Goal: Task Accomplishment & Management: Use online tool/utility

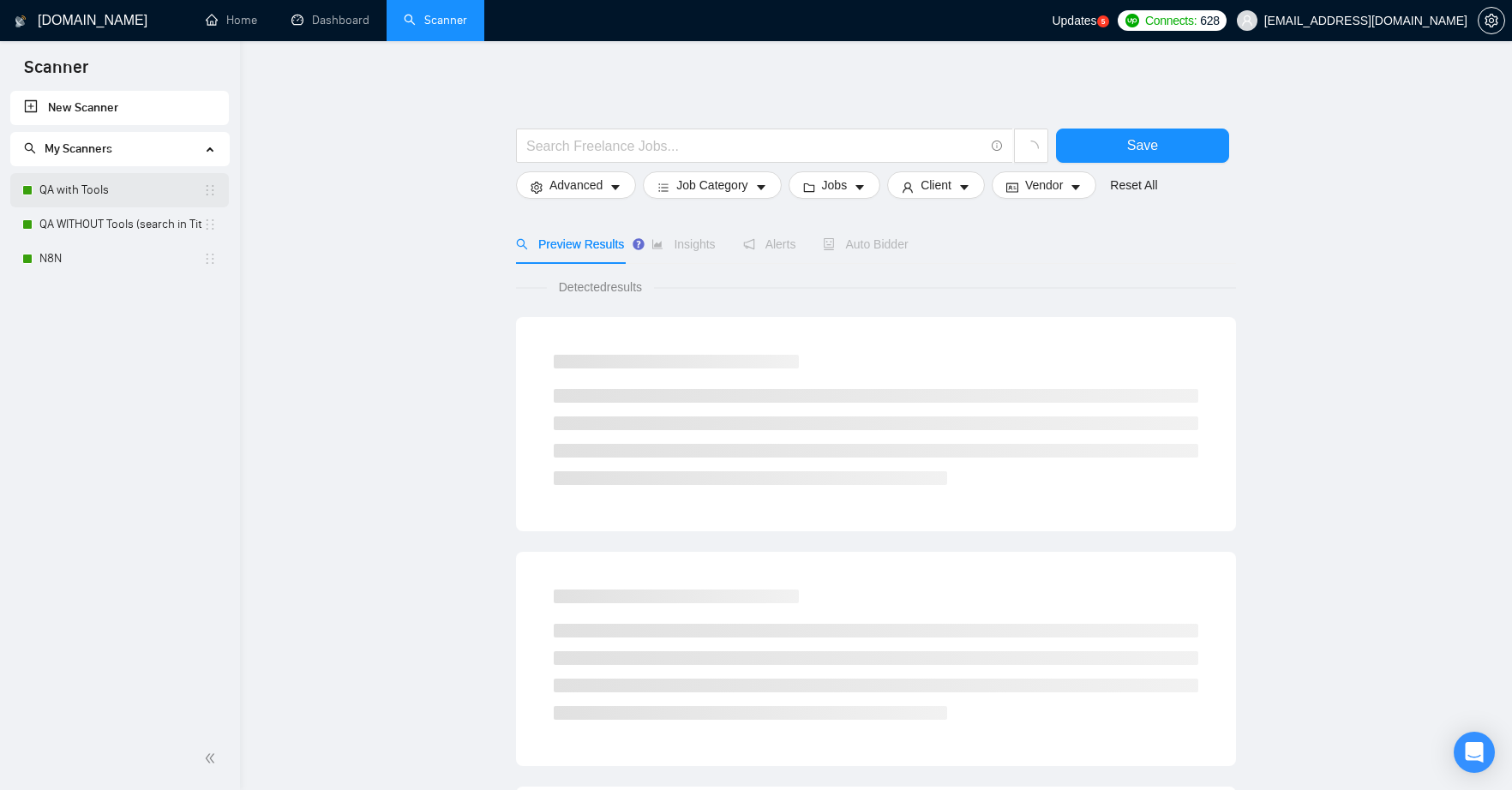
click at [82, 185] on link "QA with Tools" at bounding box center [120, 190] width 163 height 34
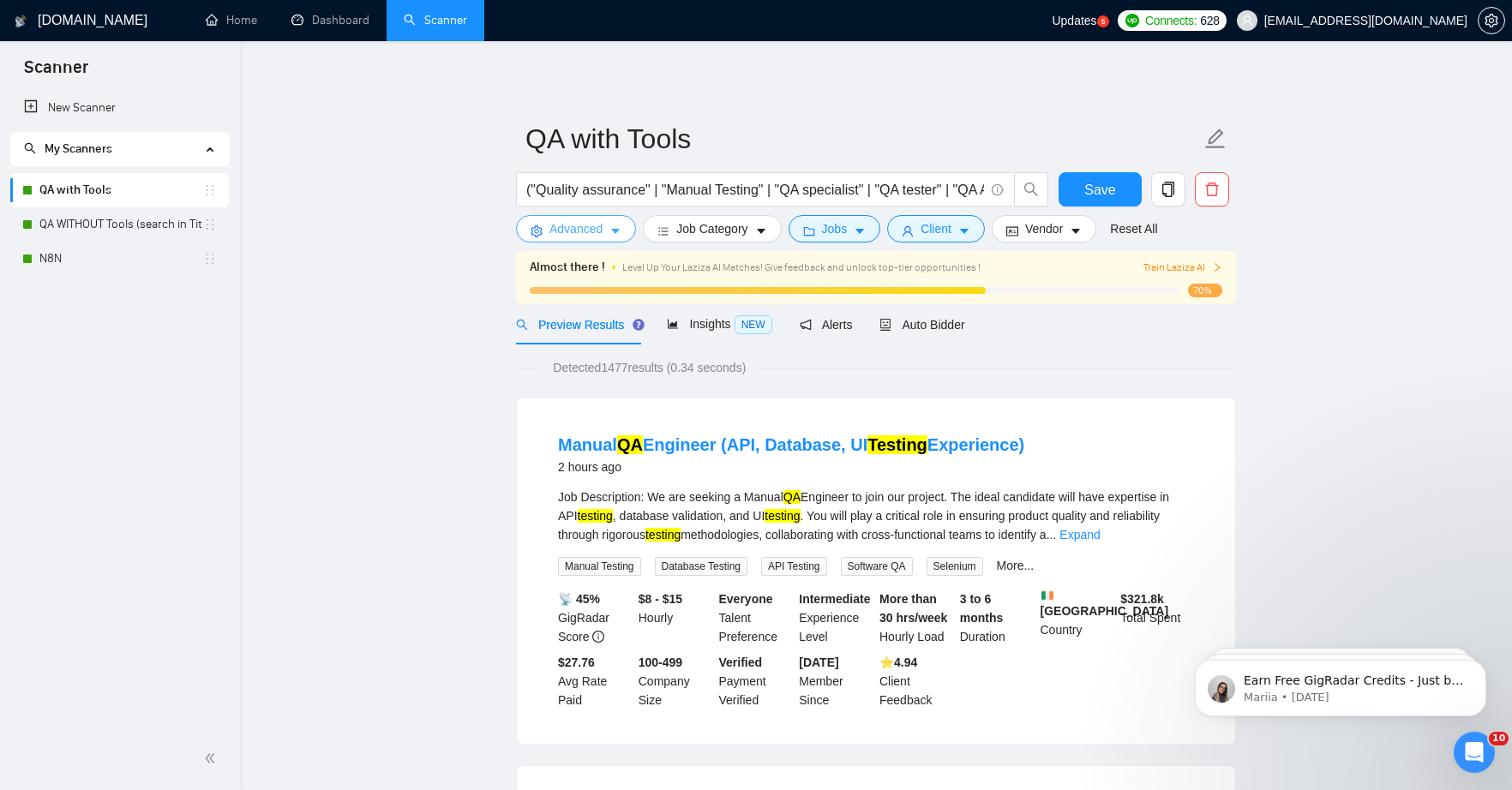
click at [616, 231] on icon "caret-down" at bounding box center [615, 231] width 9 height 5
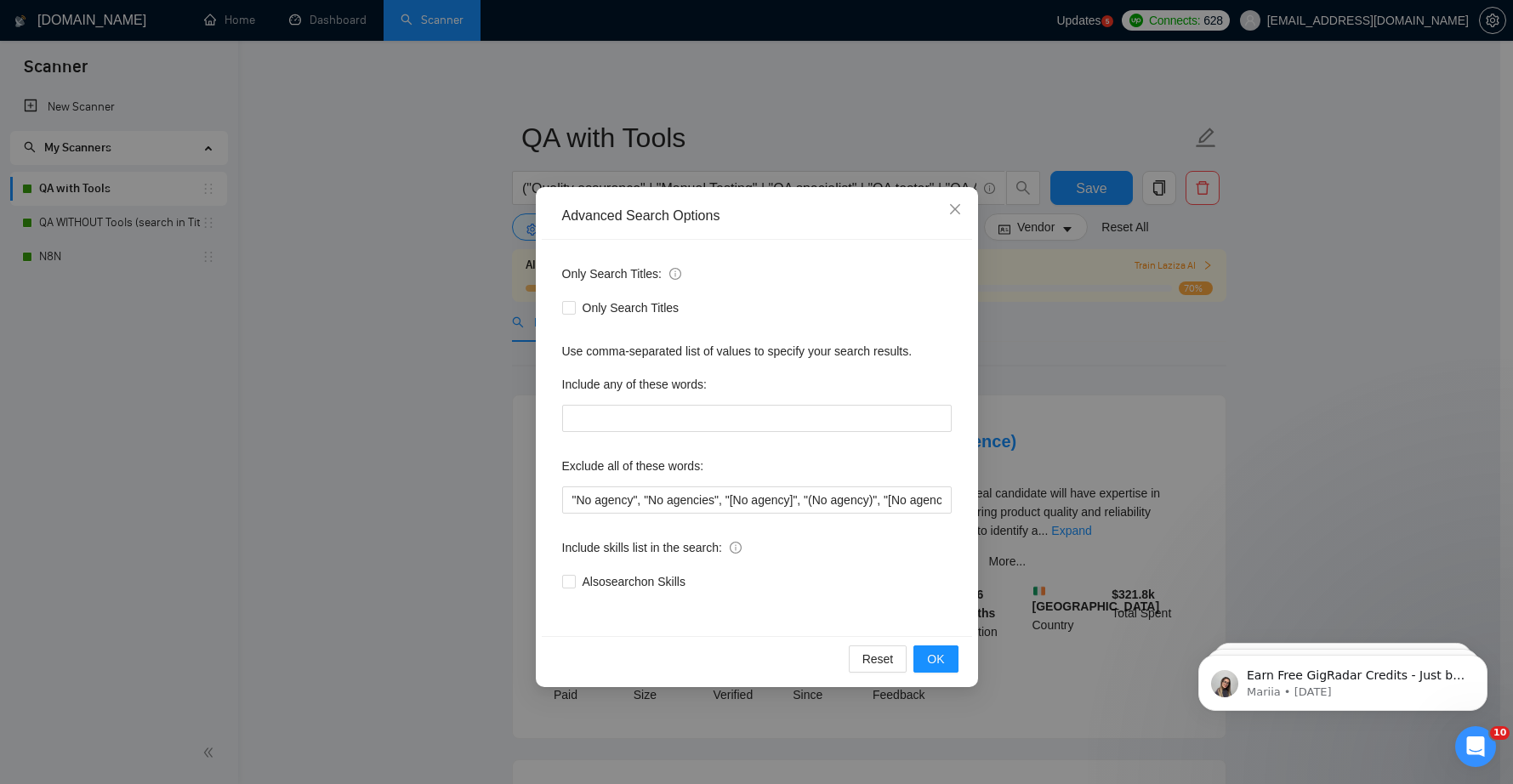
click at [422, 250] on div "Advanced Search Options Only Search Titles: Only Search Titles Use comma-separa…" at bounding box center [756, 392] width 1513 height 784
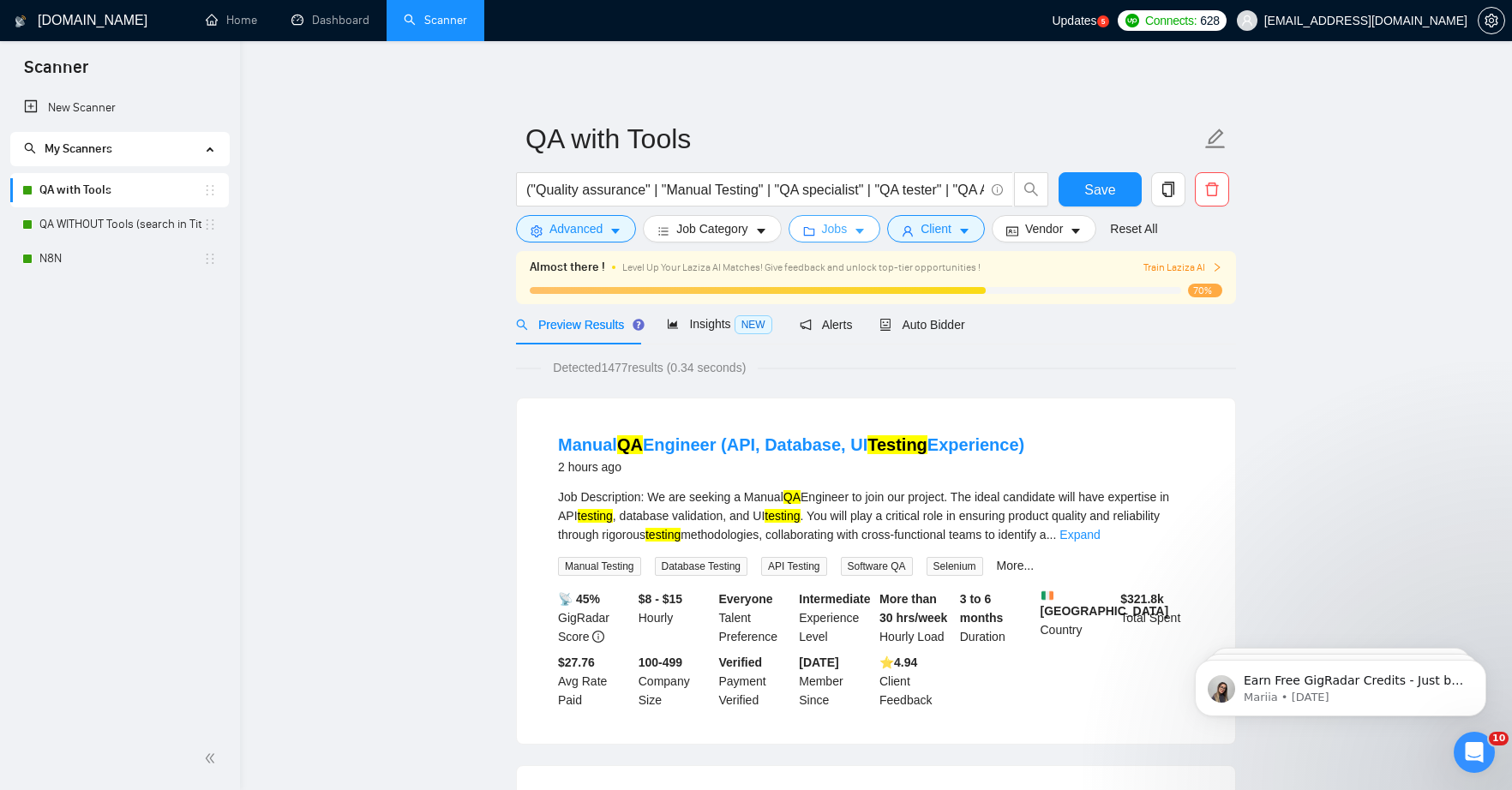
click at [856, 229] on button "Jobs" at bounding box center [834, 228] width 93 height 28
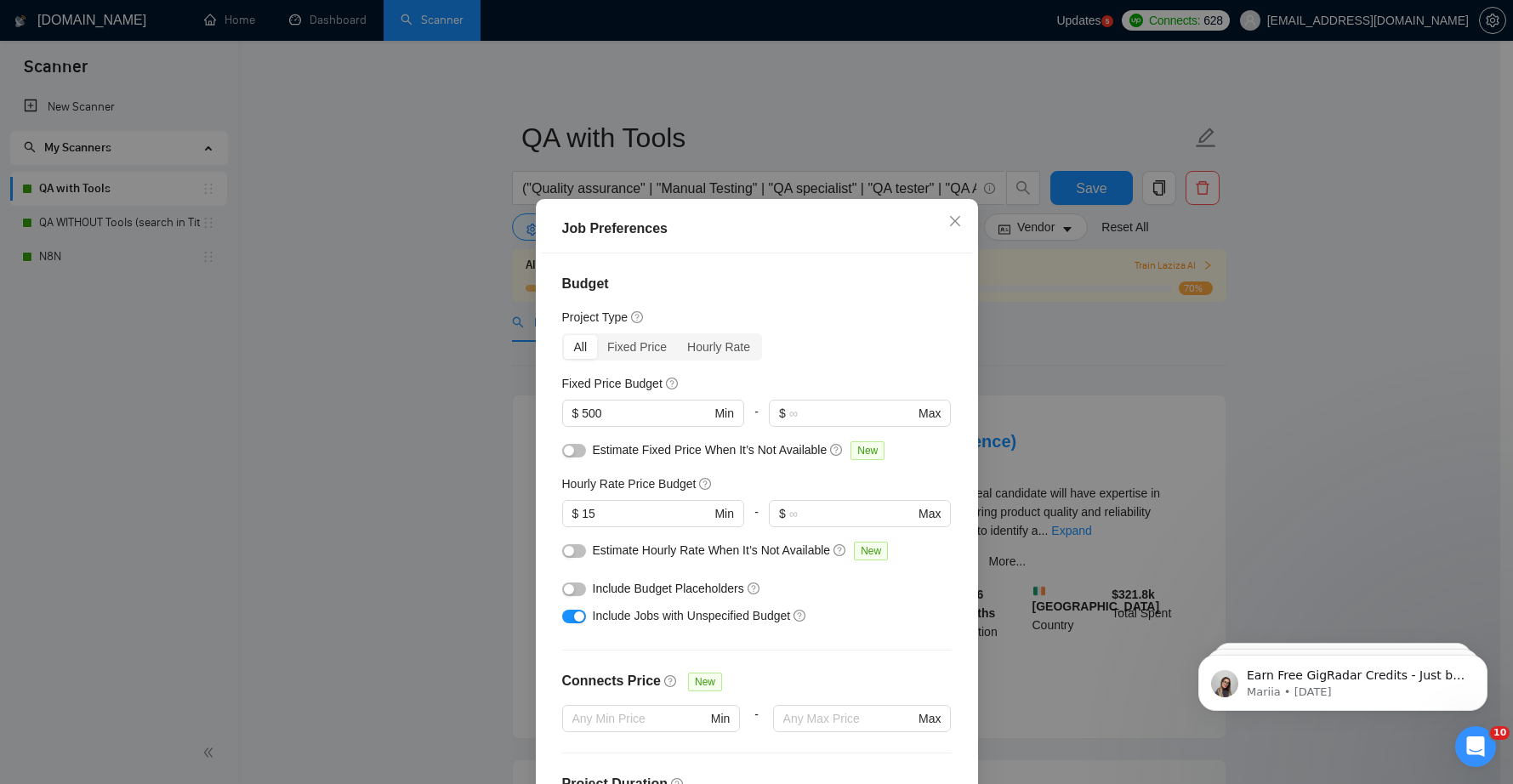
click at [1381, 211] on div "Job Preferences Budget Project Type All Fixed Price Hourly Rate Fixed Price Bud…" at bounding box center [756, 392] width 1513 height 784
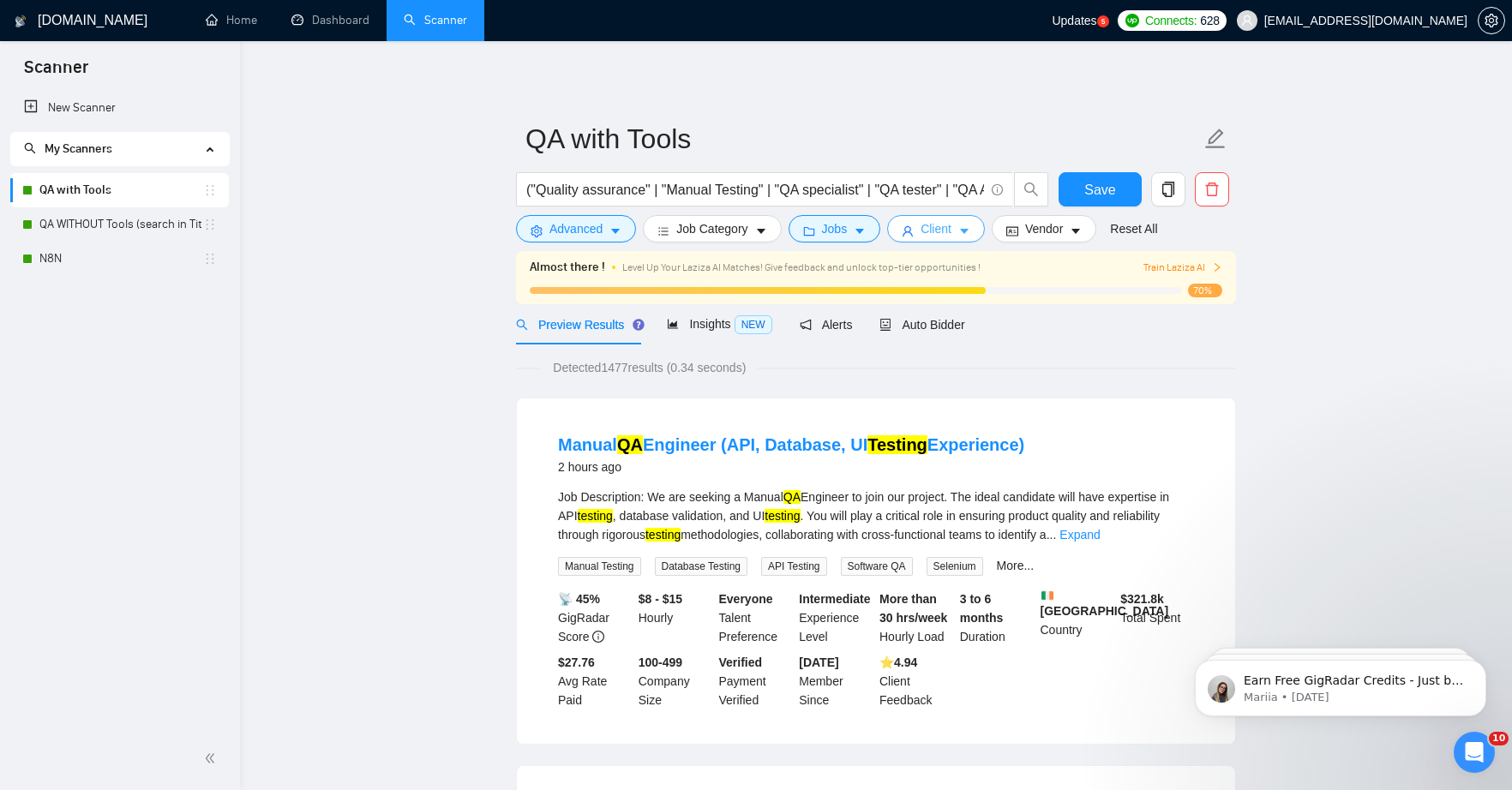
click at [962, 232] on button "Client" at bounding box center [936, 228] width 97 height 28
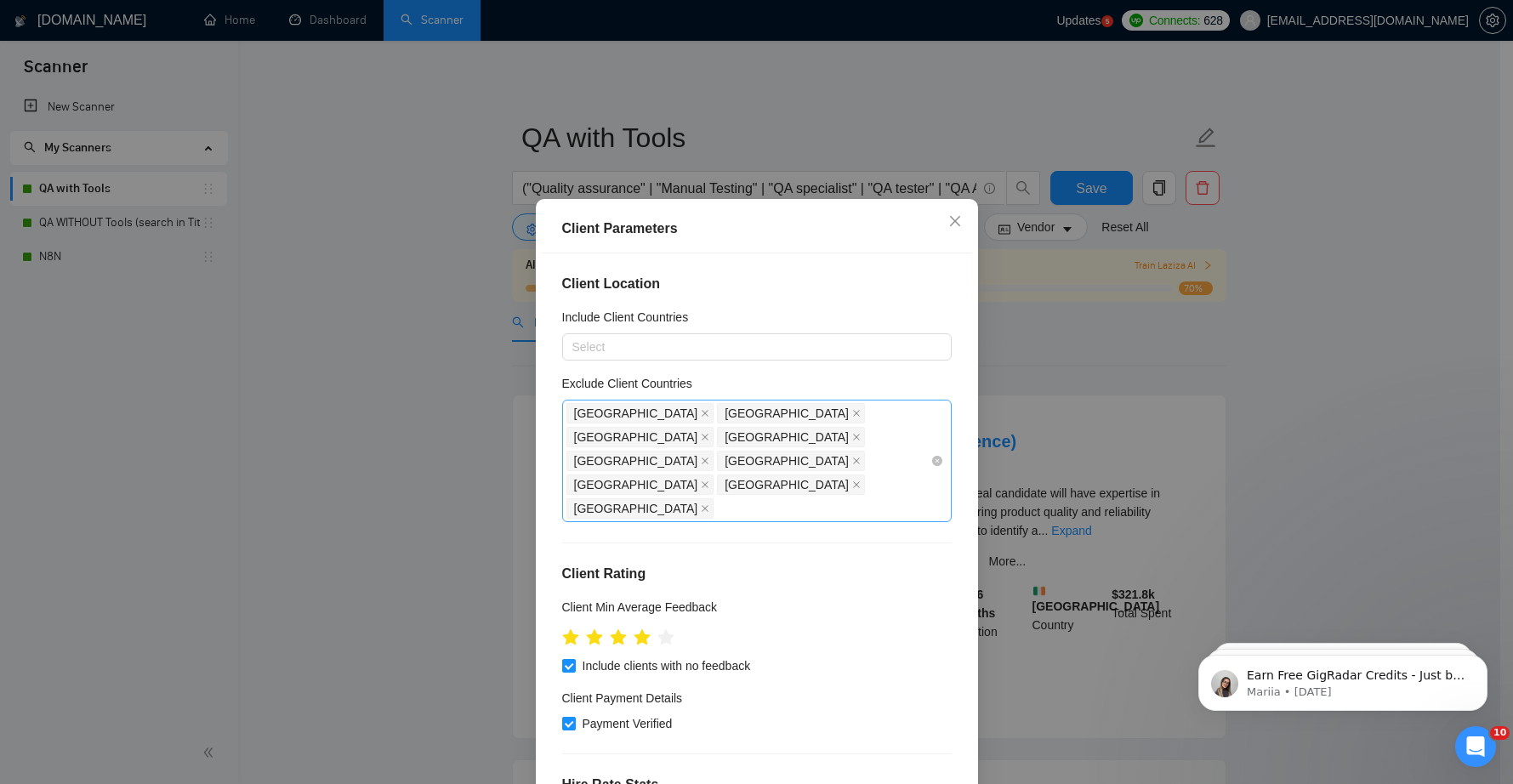
click at [686, 463] on div "[GEOGRAPHIC_DATA] [GEOGRAPHIC_DATA] [GEOGRAPHIC_DATA] [GEOGRAPHIC_DATA] [GEOGRA…" at bounding box center [748, 461] width 364 height 119
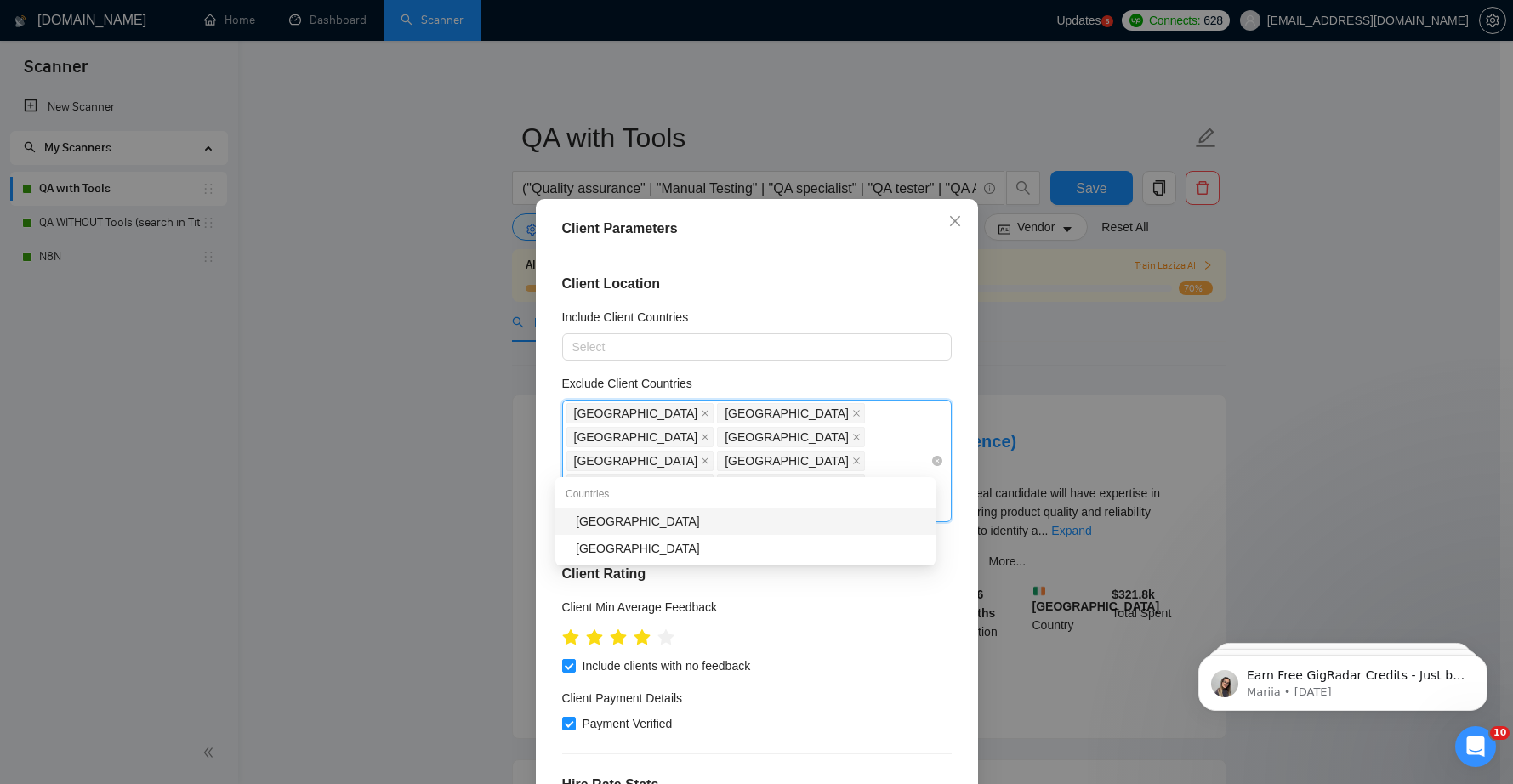
type input "[GEOGRAPHIC_DATA]"
click at [616, 518] on div "[GEOGRAPHIC_DATA]" at bounding box center [750, 521] width 350 height 19
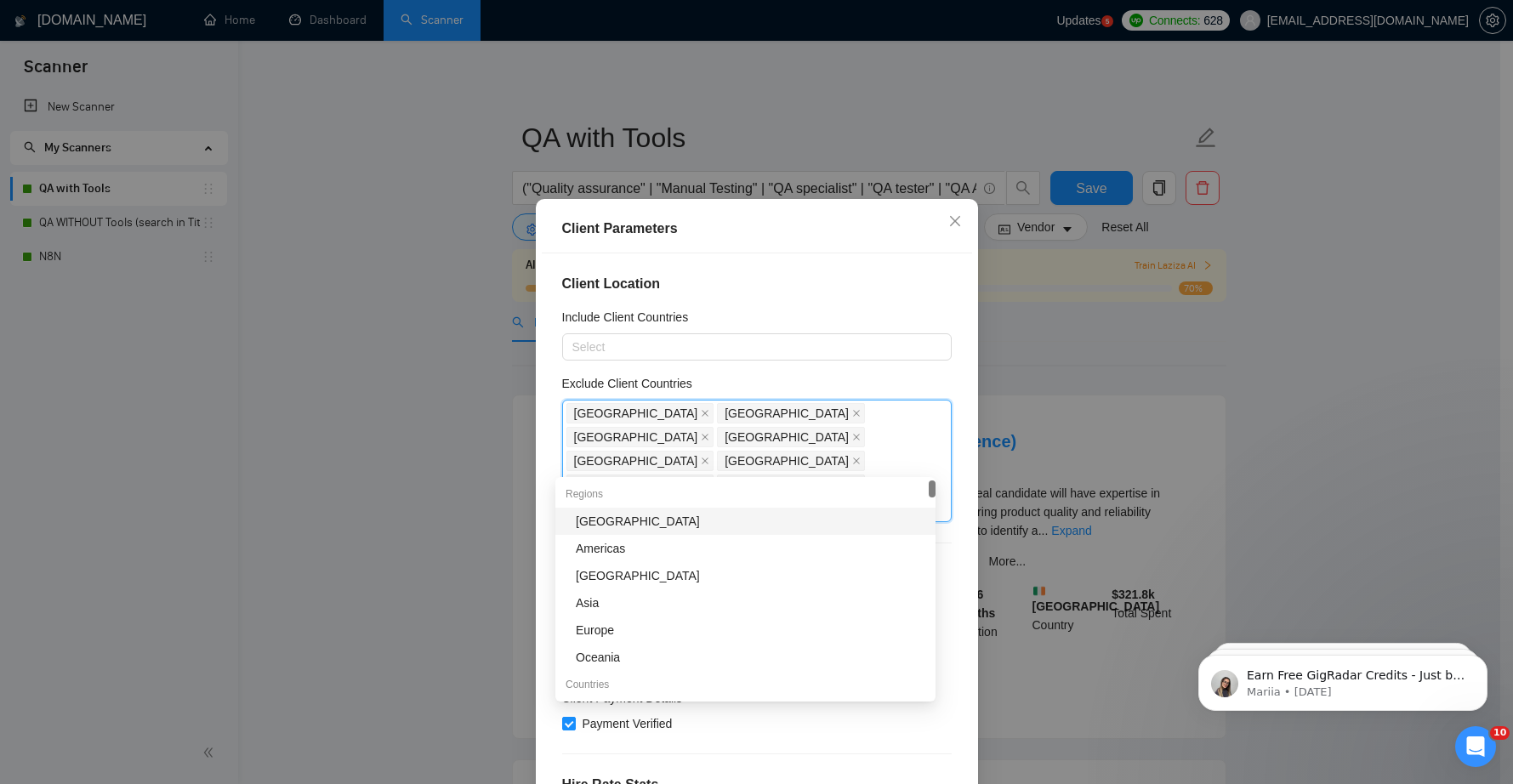
click at [942, 374] on div "Client Location Include Client Countries Select Exclude Client Countries [GEOGR…" at bounding box center [756, 527] width 430 height 549
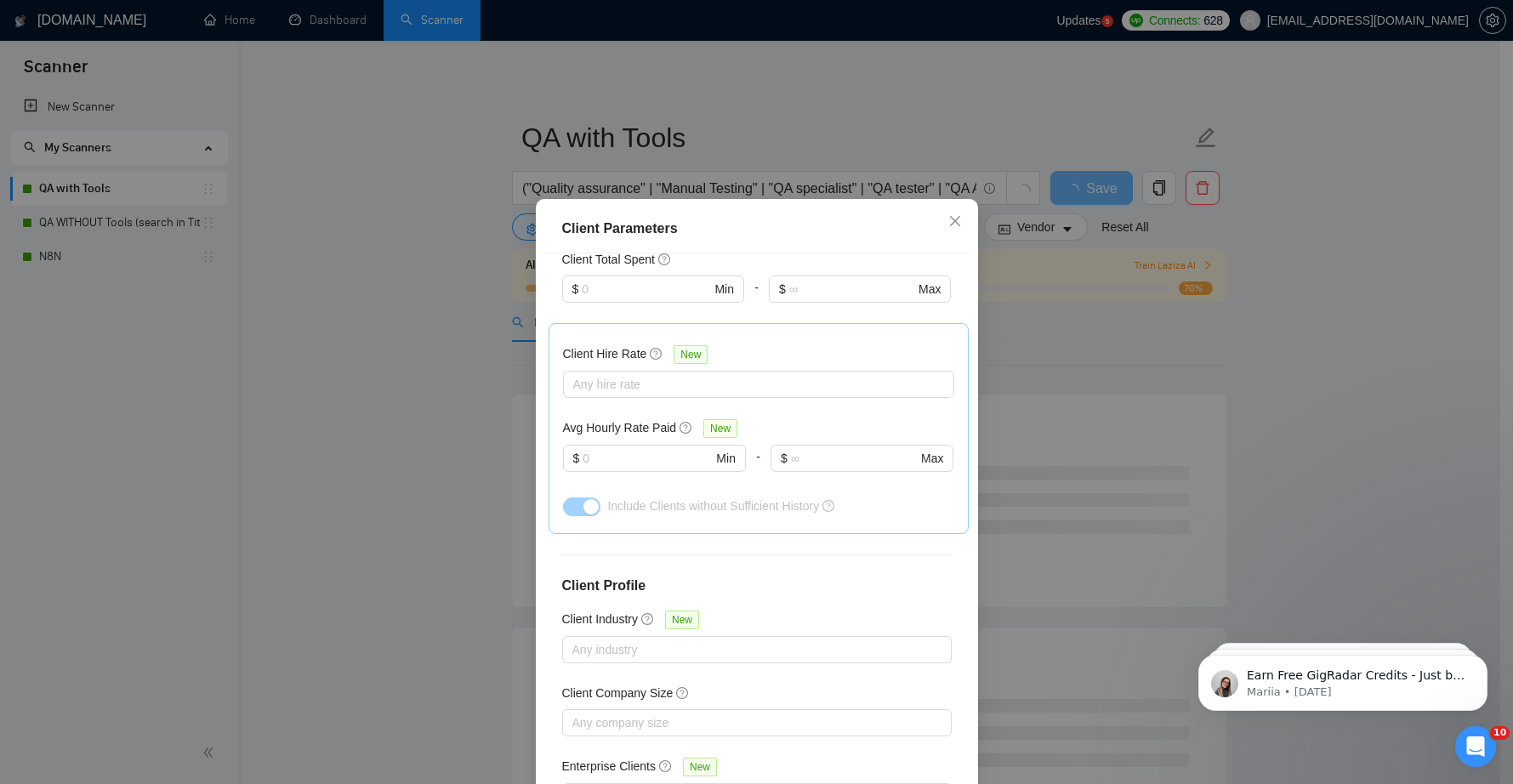
scroll to position [93, 0]
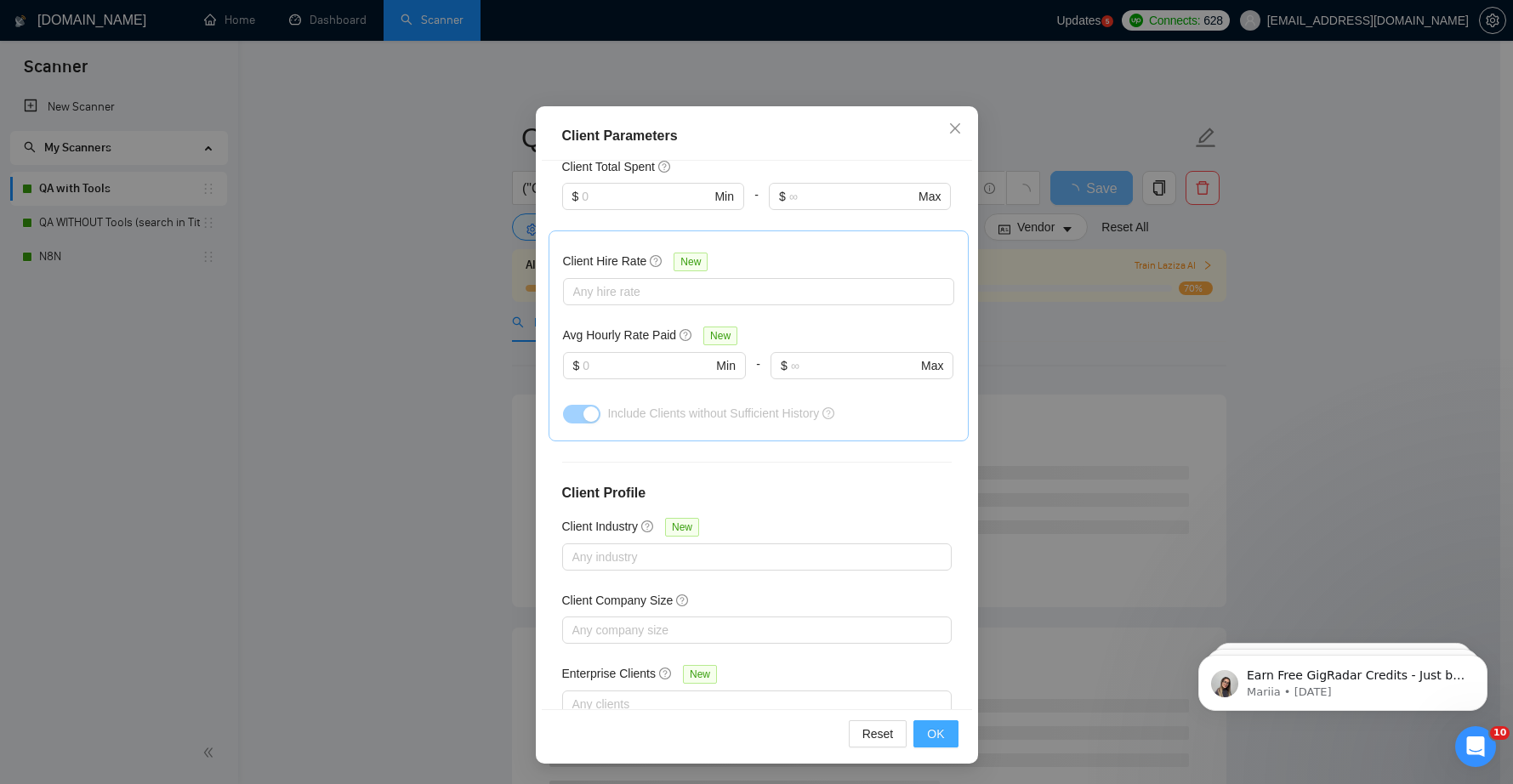
click at [946, 730] on button "OK" at bounding box center [935, 734] width 45 height 27
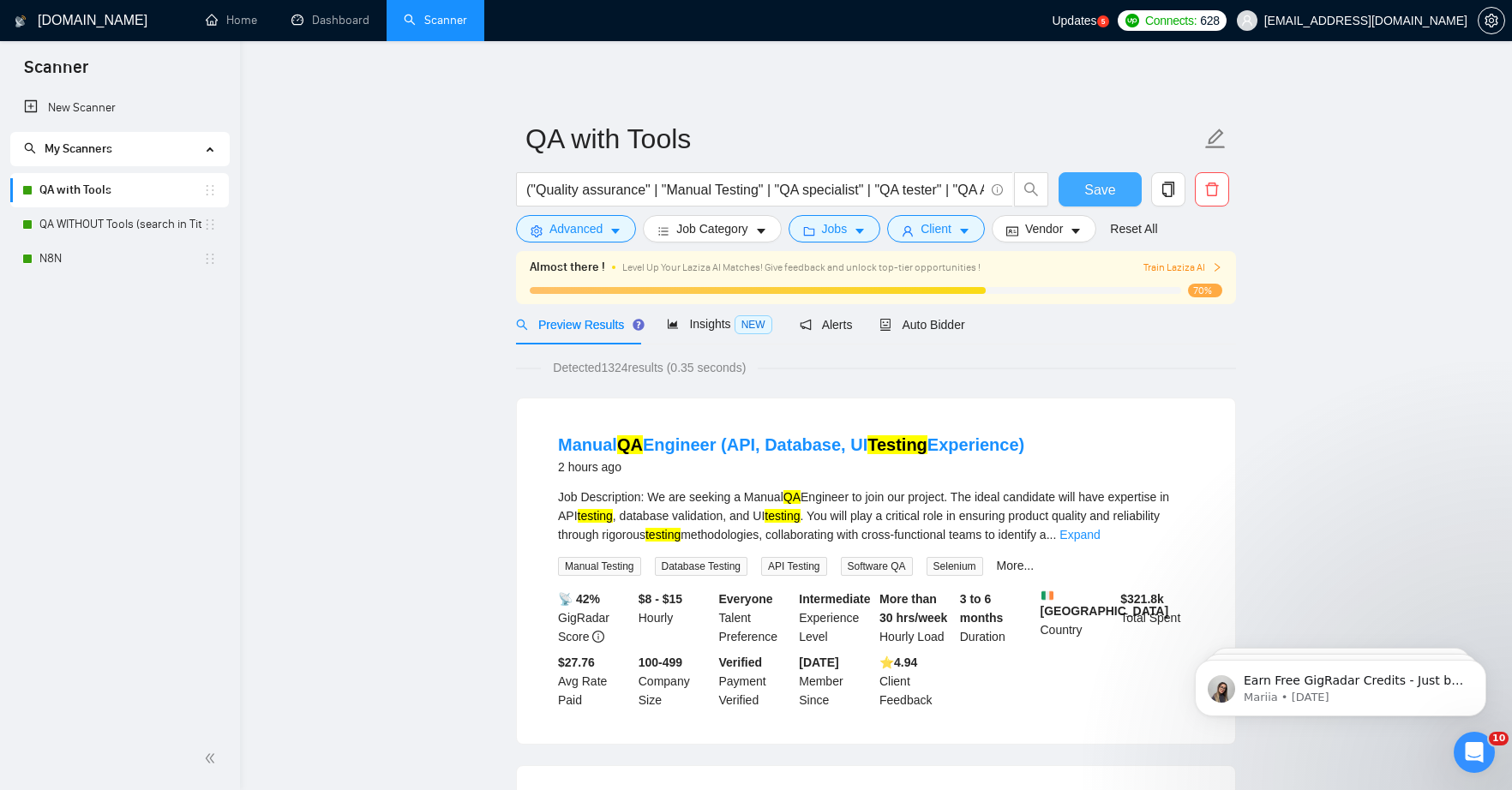
click at [1119, 189] on button "Save" at bounding box center [1100, 189] width 83 height 34
click at [102, 225] on link "QA WITHOUT Tools (search in Titles)" at bounding box center [120, 224] width 163 height 34
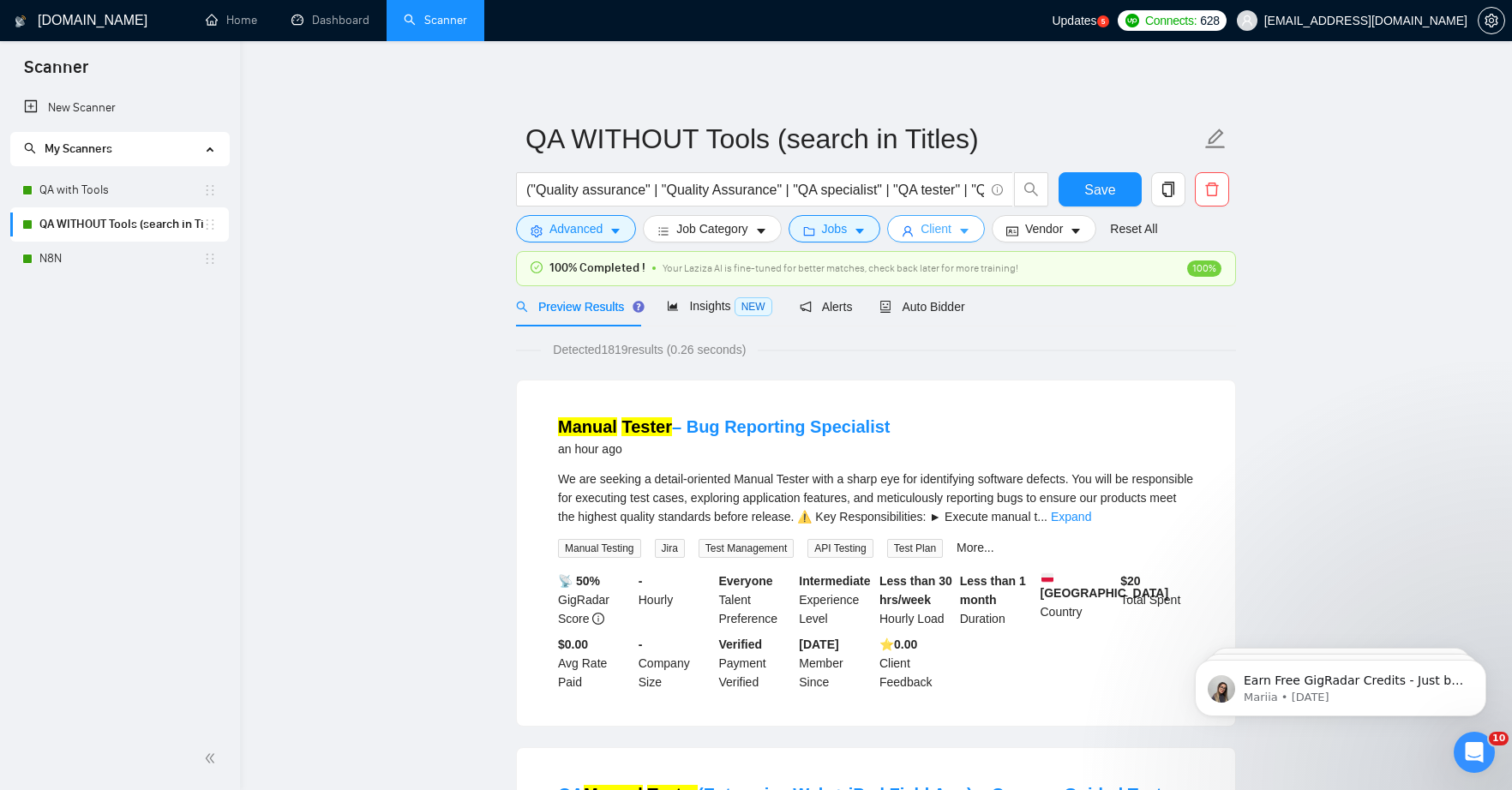
click at [969, 230] on icon "caret-down" at bounding box center [964, 231] width 9 height 5
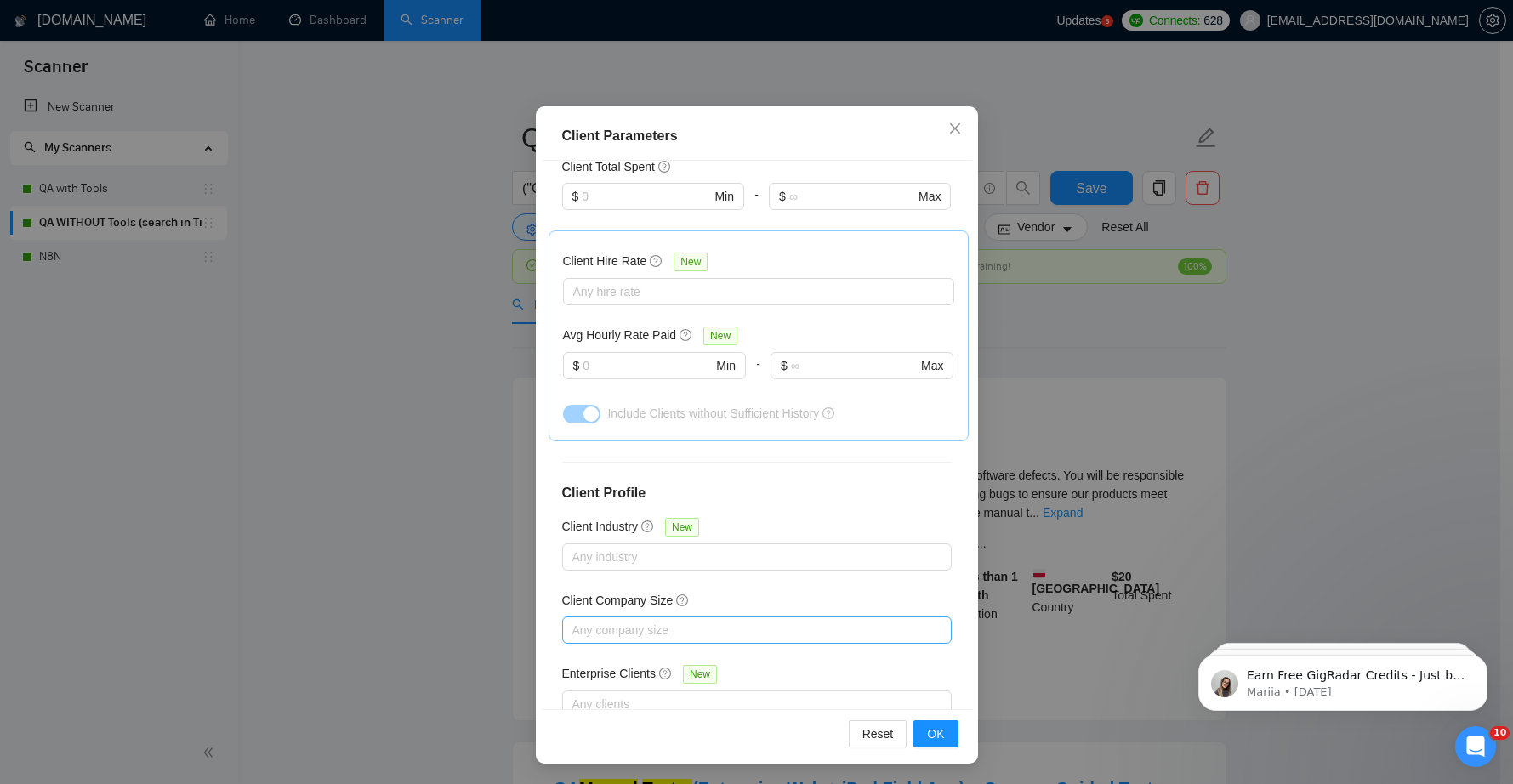
scroll to position [9, 0]
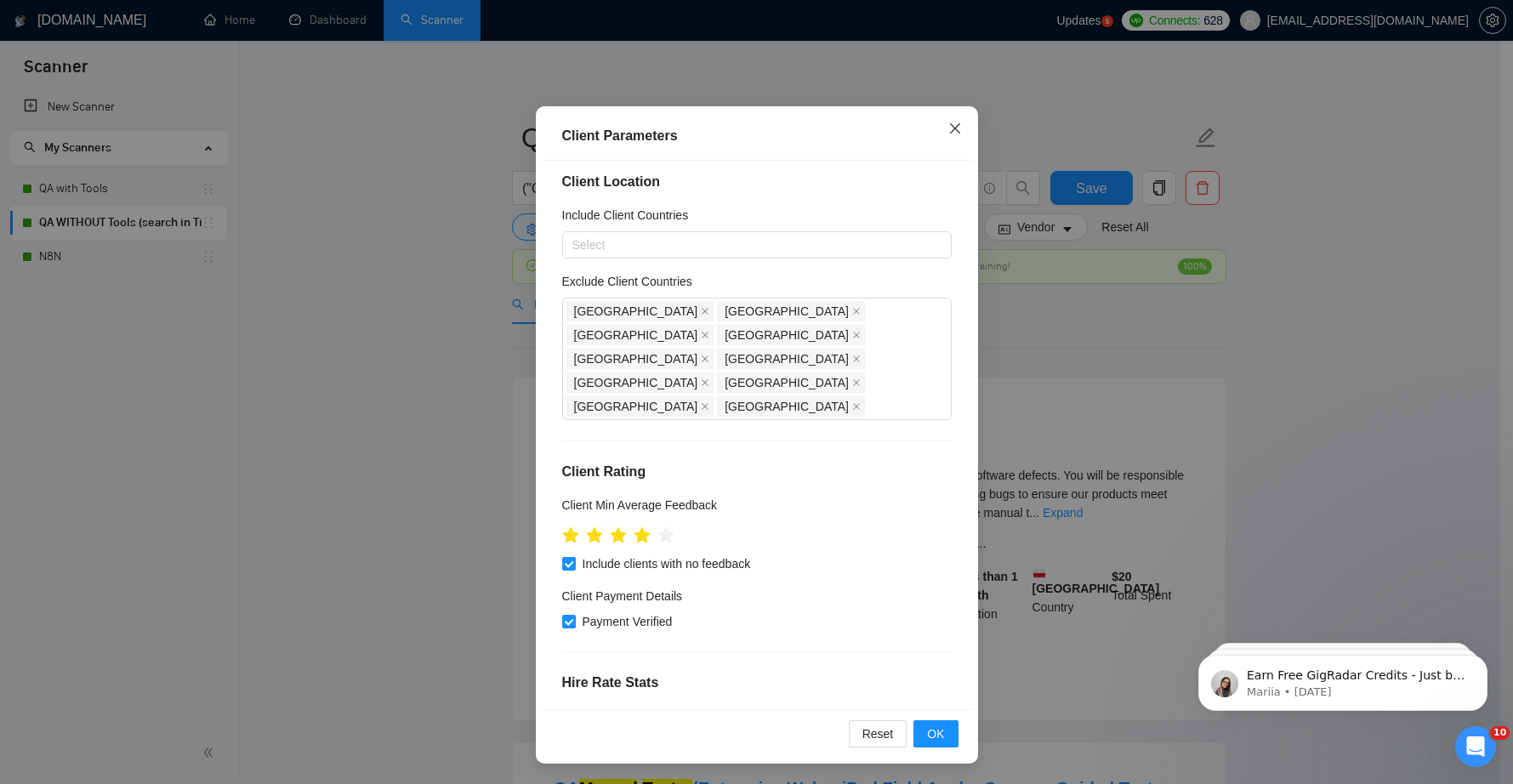
click at [951, 125] on icon "close" at bounding box center [954, 128] width 10 height 10
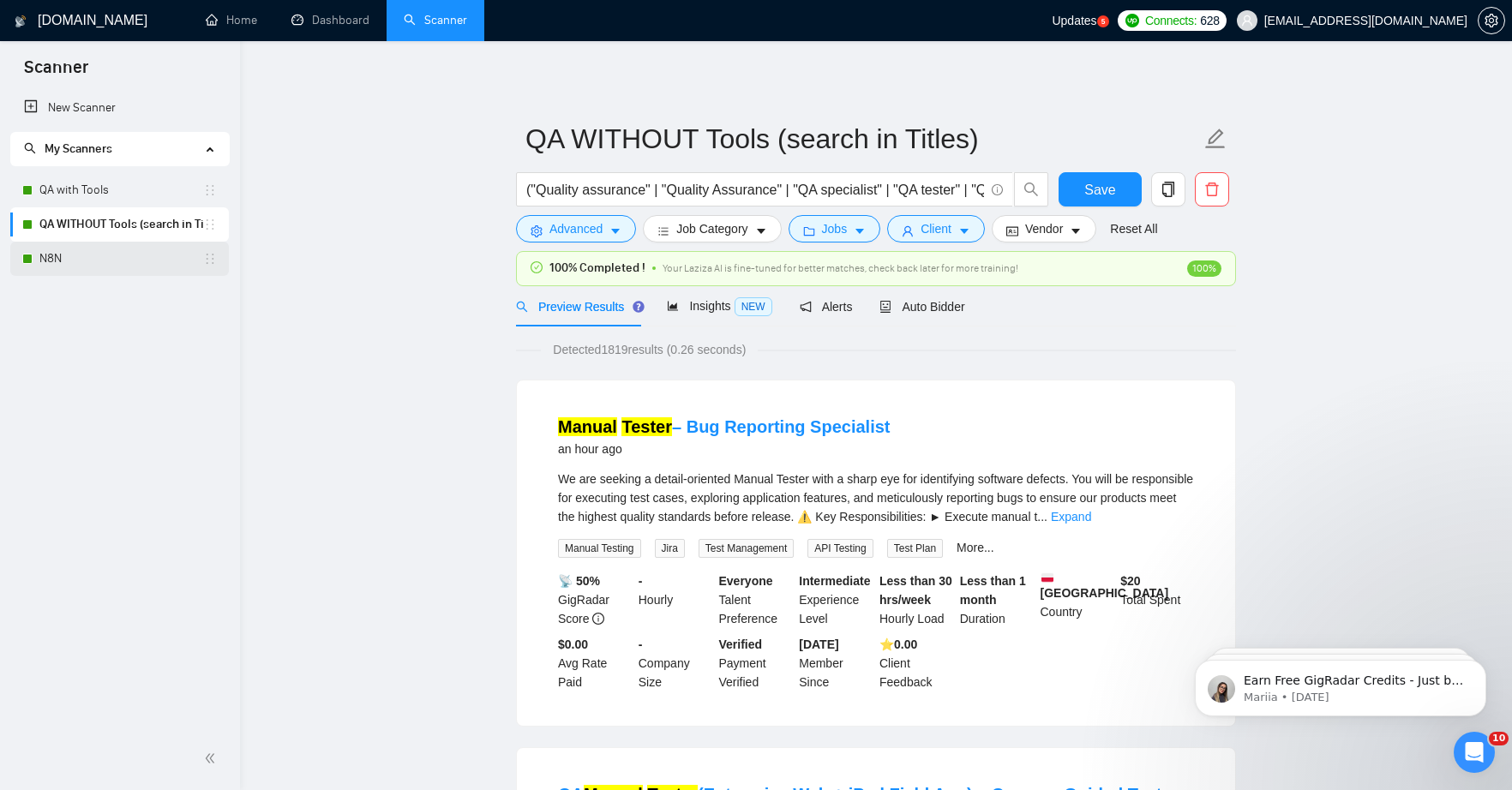
click at [47, 258] on link "N8N" at bounding box center [120, 259] width 163 height 34
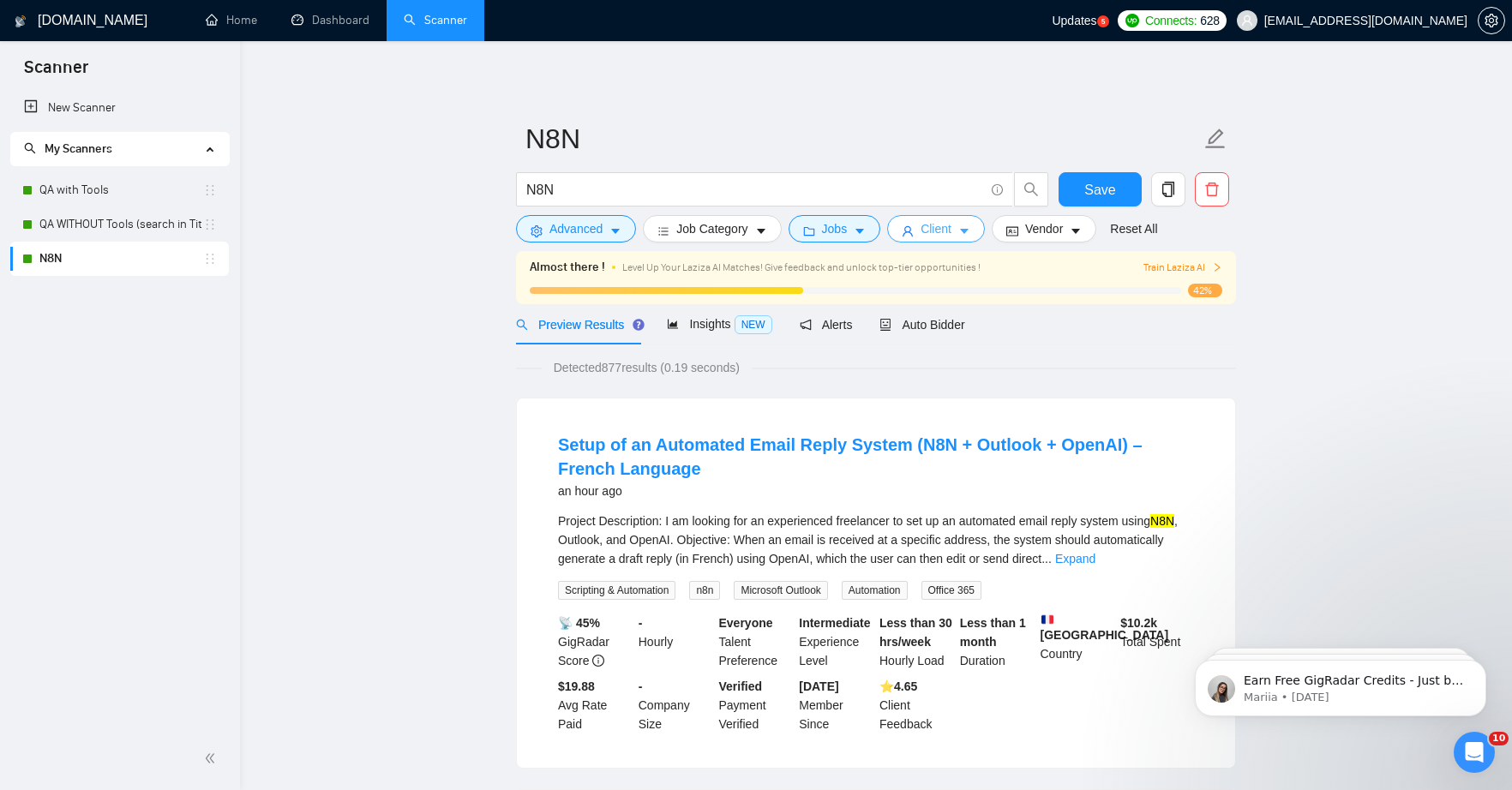
click at [970, 228] on icon "caret-down" at bounding box center [964, 231] width 12 height 12
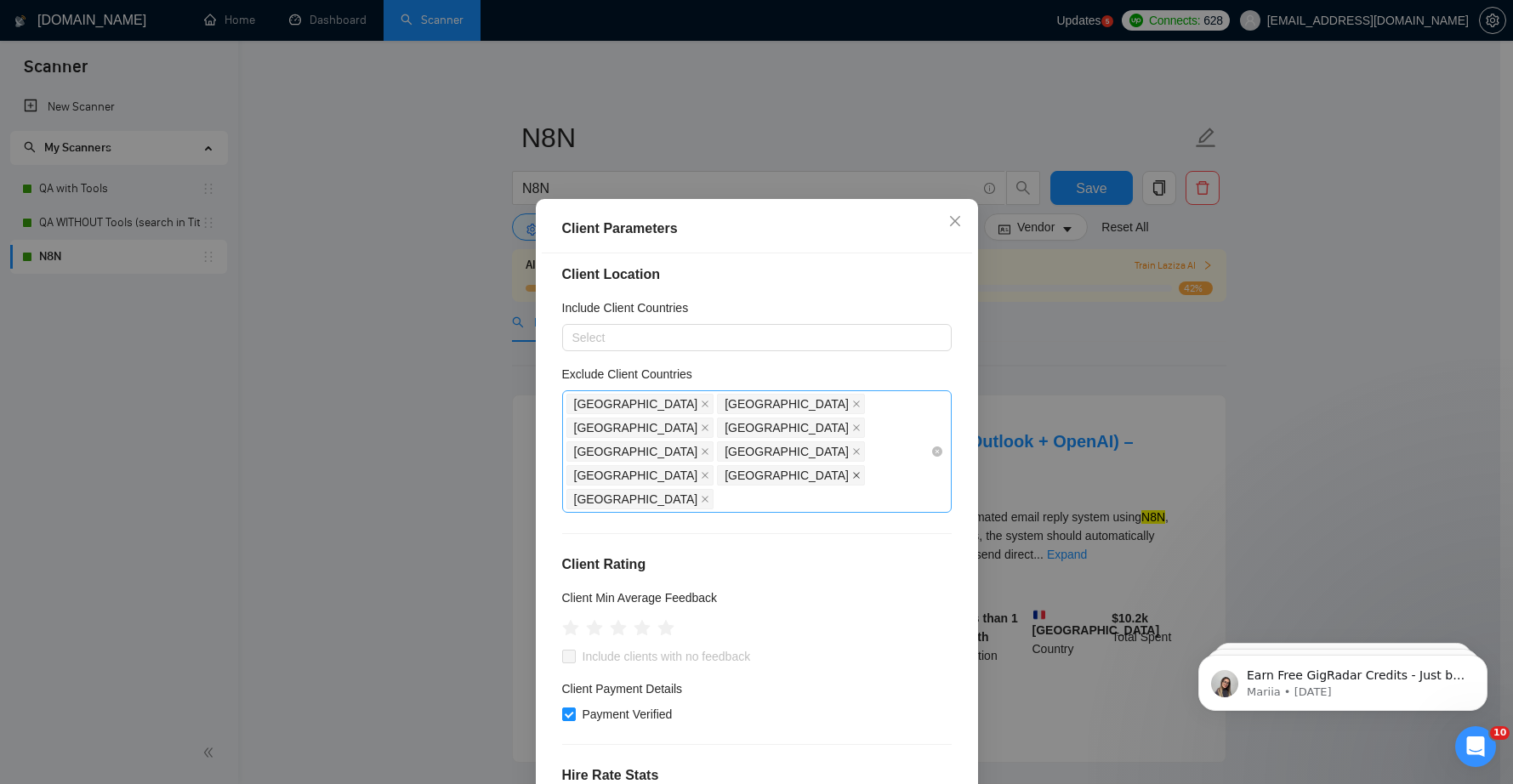
click at [852, 471] on icon "close" at bounding box center [856, 475] width 9 height 9
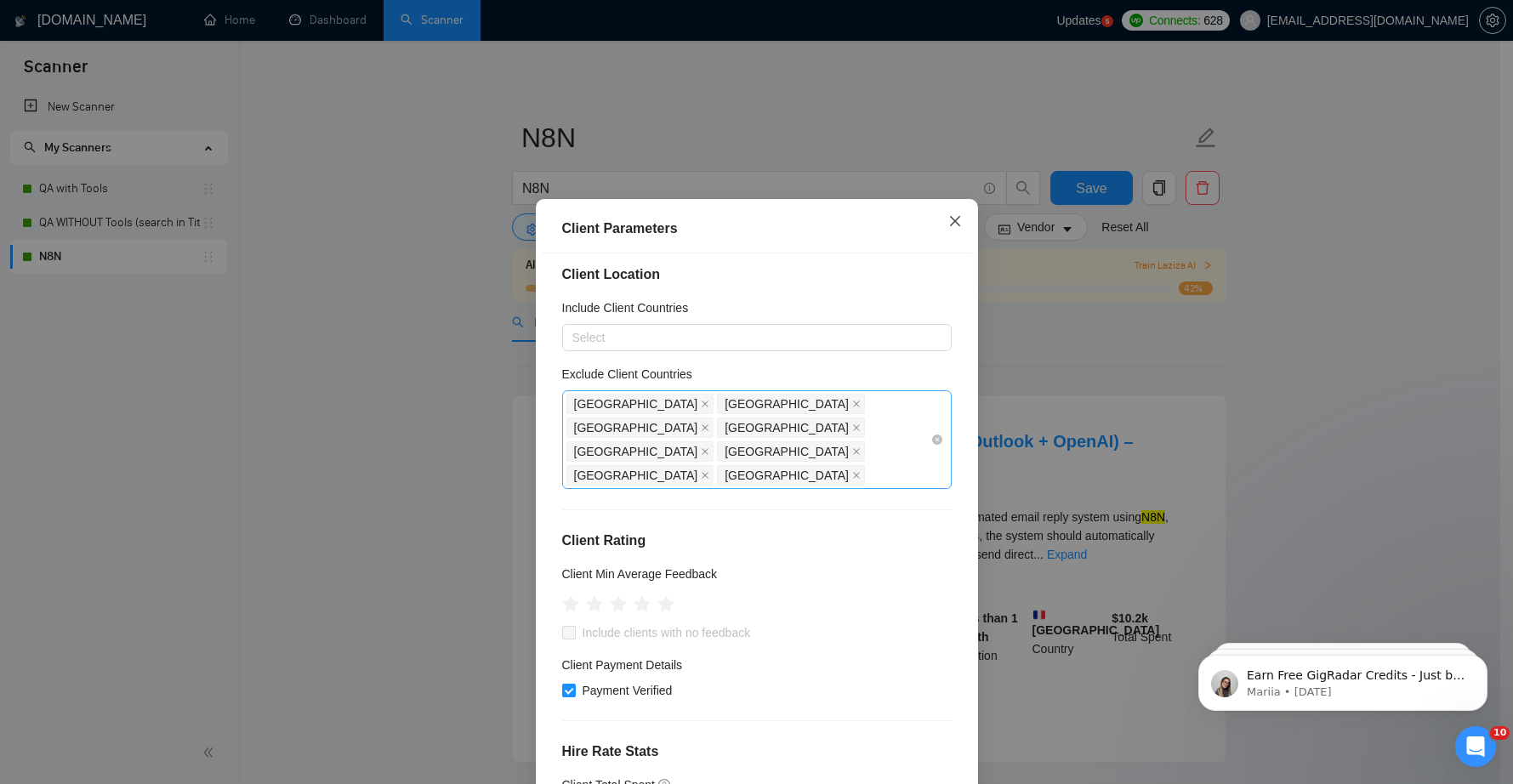
click at [948, 223] on icon "close" at bounding box center [955, 221] width 13 height 13
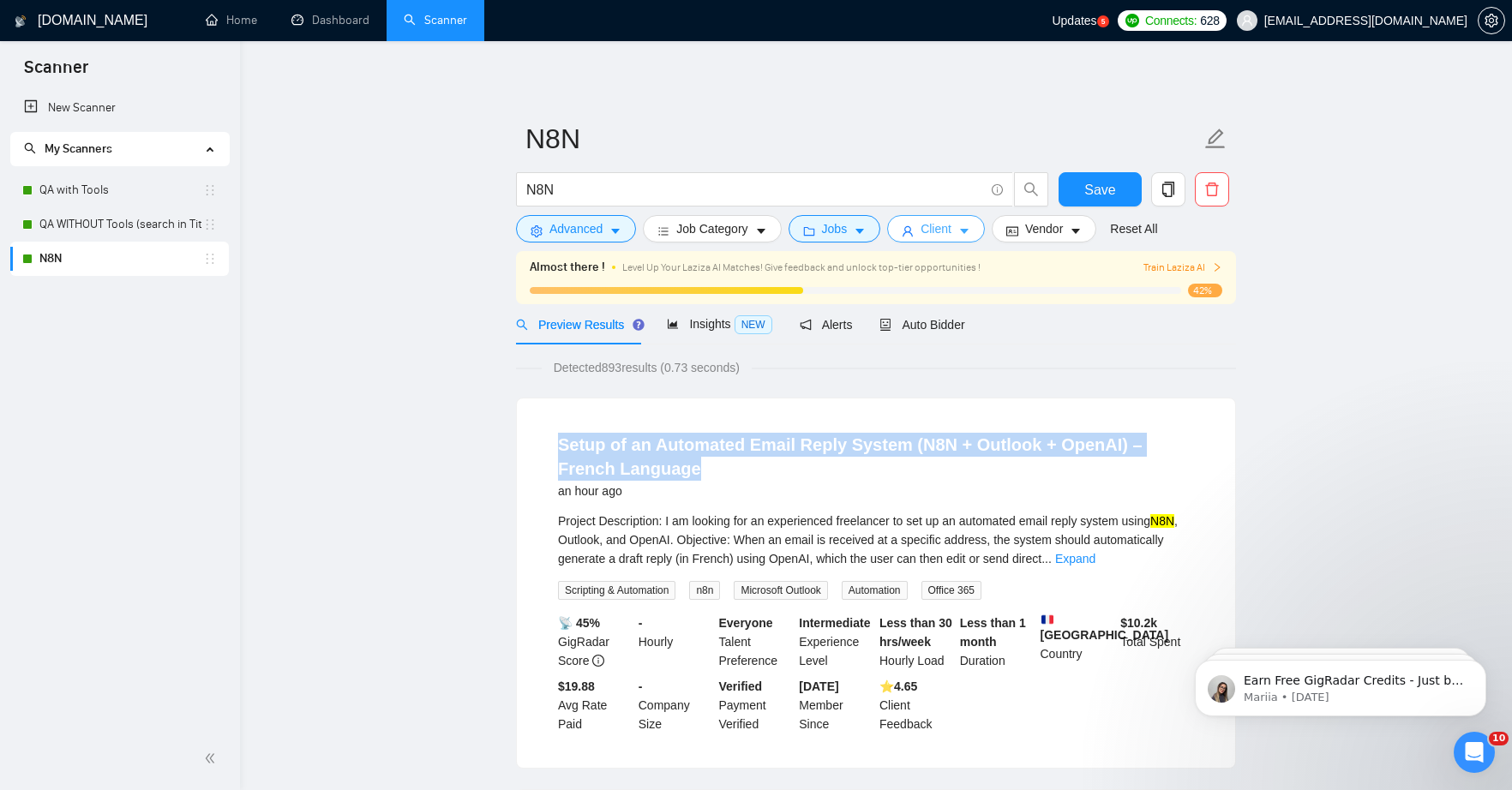
click at [965, 228] on icon "caret-down" at bounding box center [964, 231] width 12 height 12
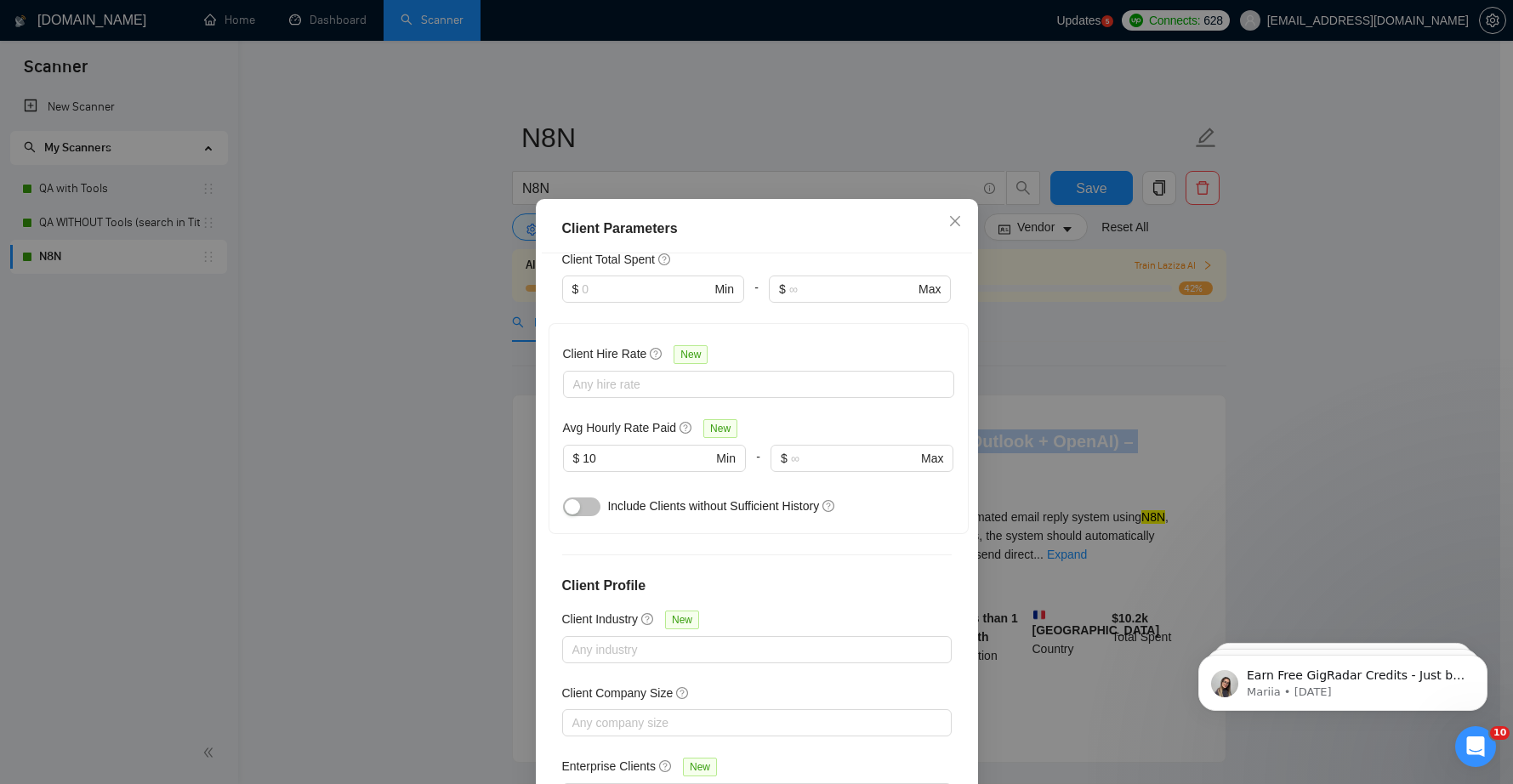
scroll to position [93, 0]
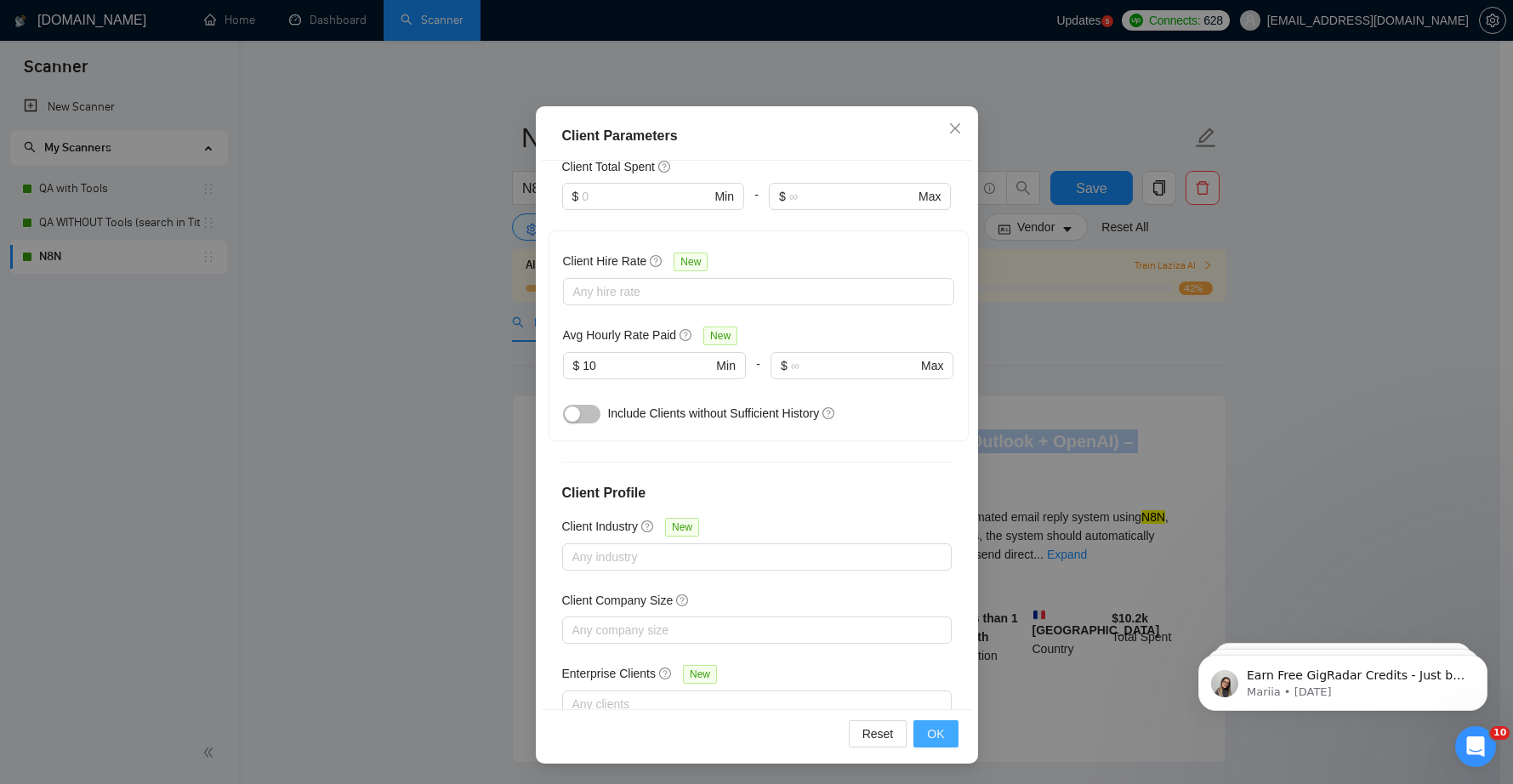
click at [934, 726] on span "OK" at bounding box center [936, 734] width 17 height 19
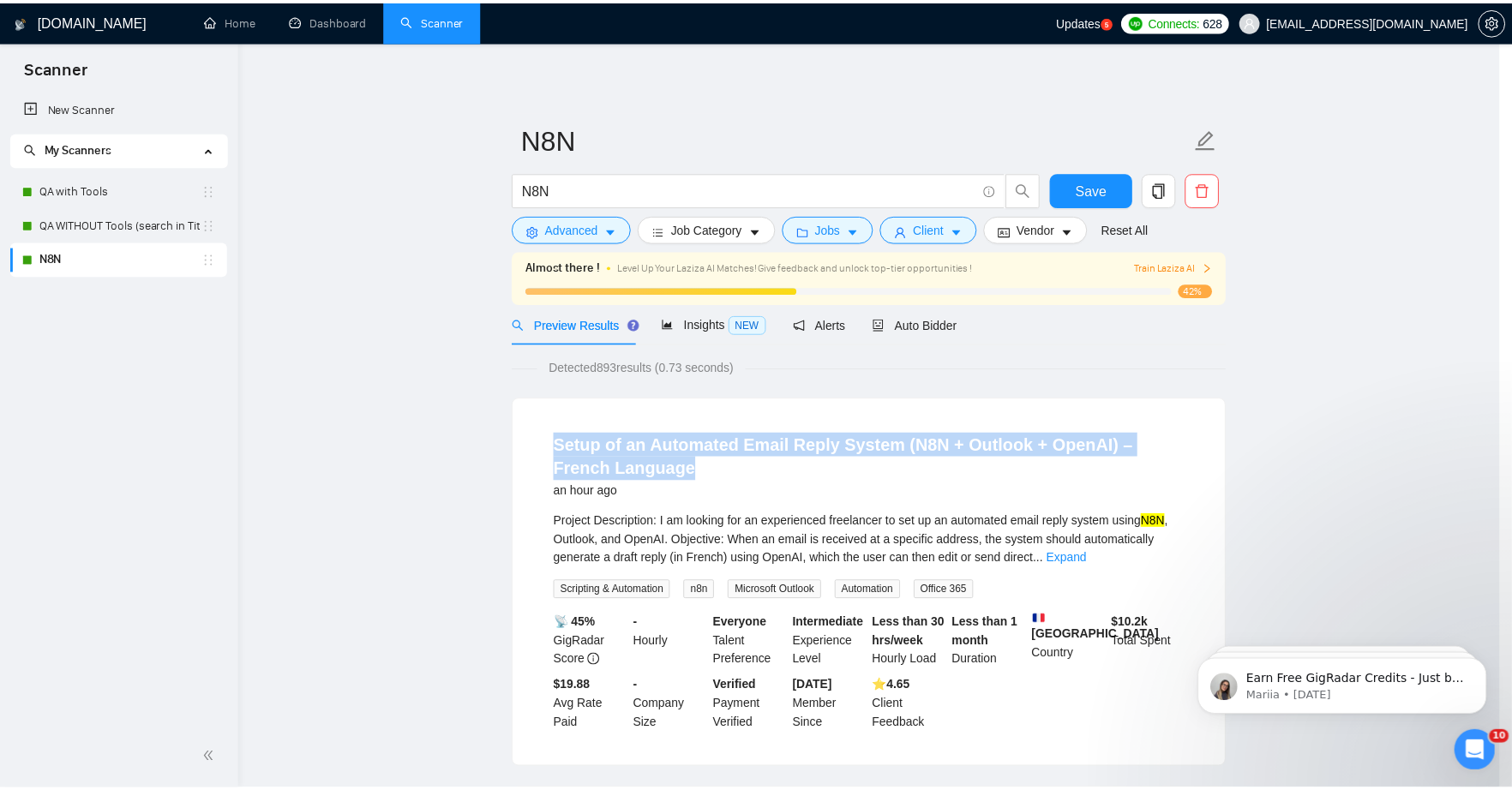
scroll to position [0, 0]
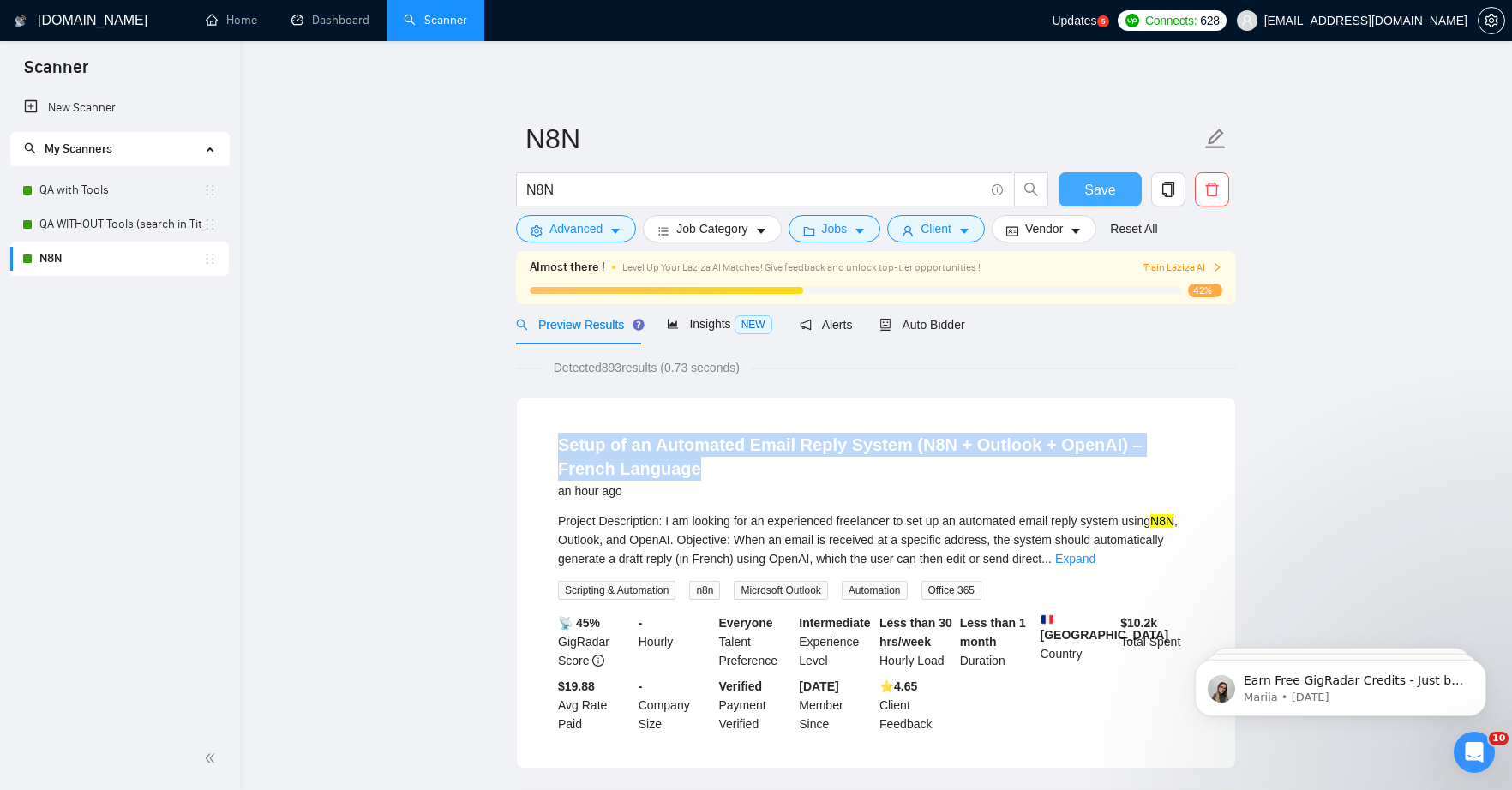
click at [1094, 198] on span "Save" at bounding box center [1100, 189] width 31 height 21
